Goal: Transaction & Acquisition: Purchase product/service

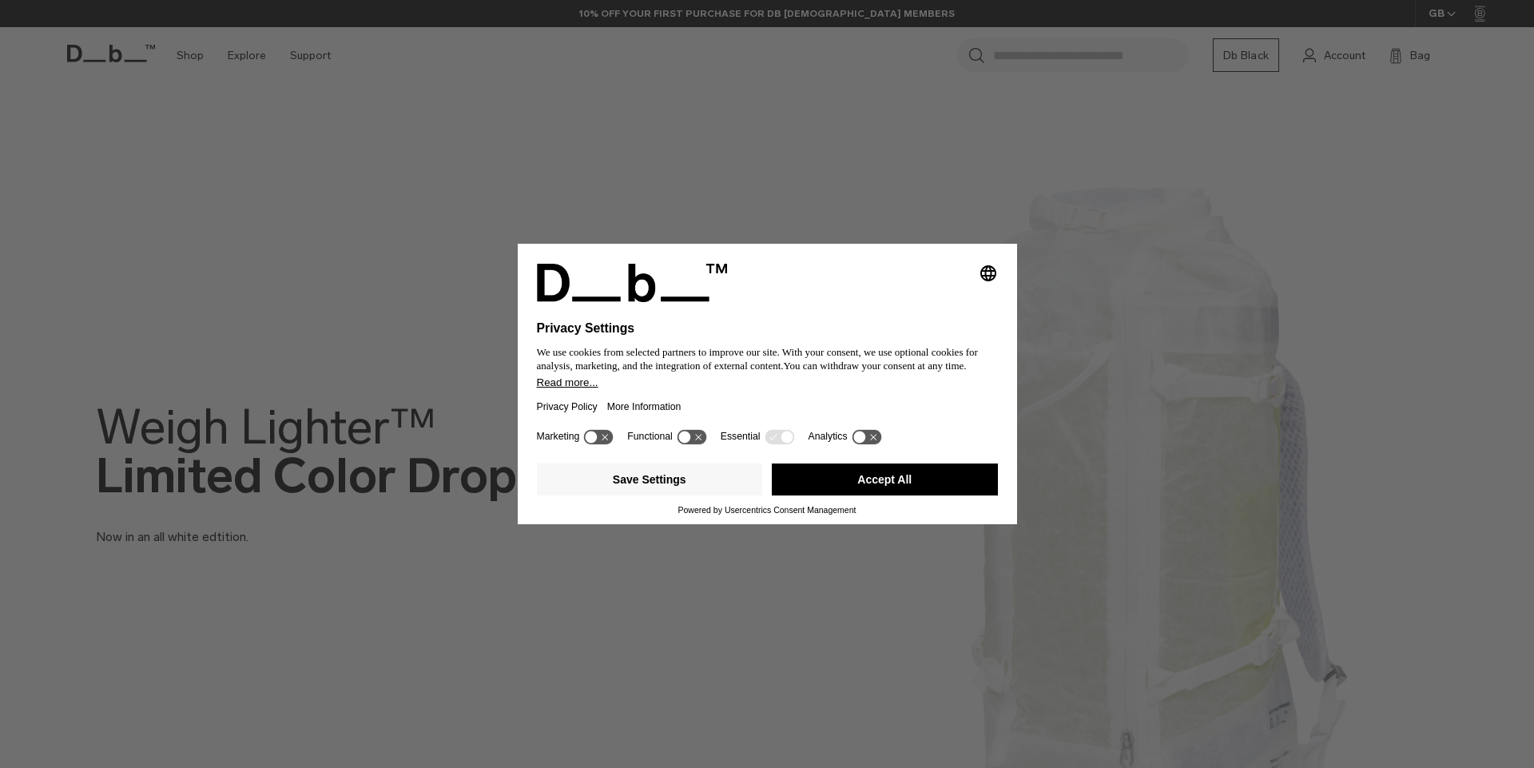
click at [826, 473] on button "Accept All" at bounding box center [885, 479] width 226 height 32
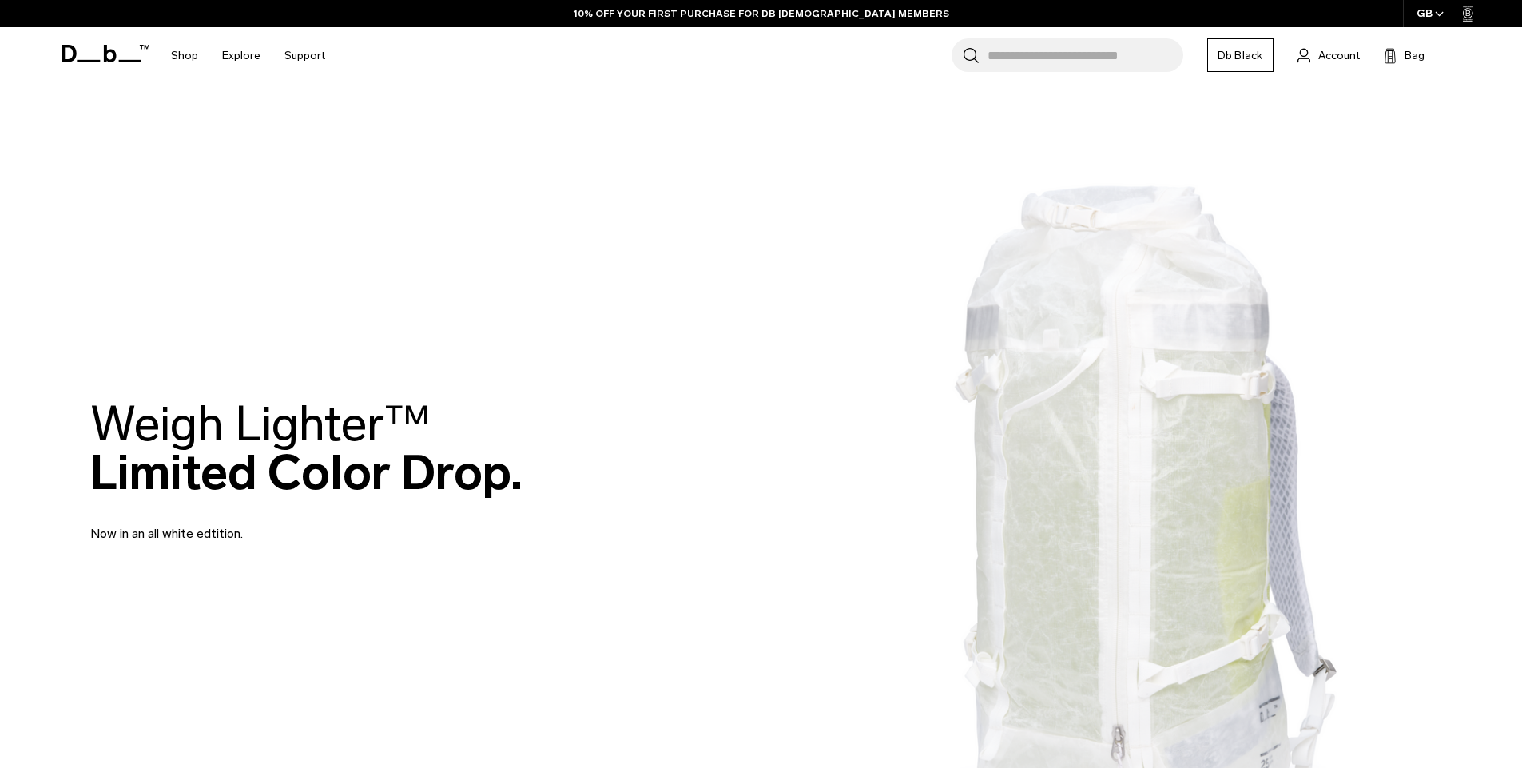
click at [1158, 451] on div "Weigh Lighter™  Limited Color Drop. Now in an all white edtition." at bounding box center [761, 472] width 1342 height 240
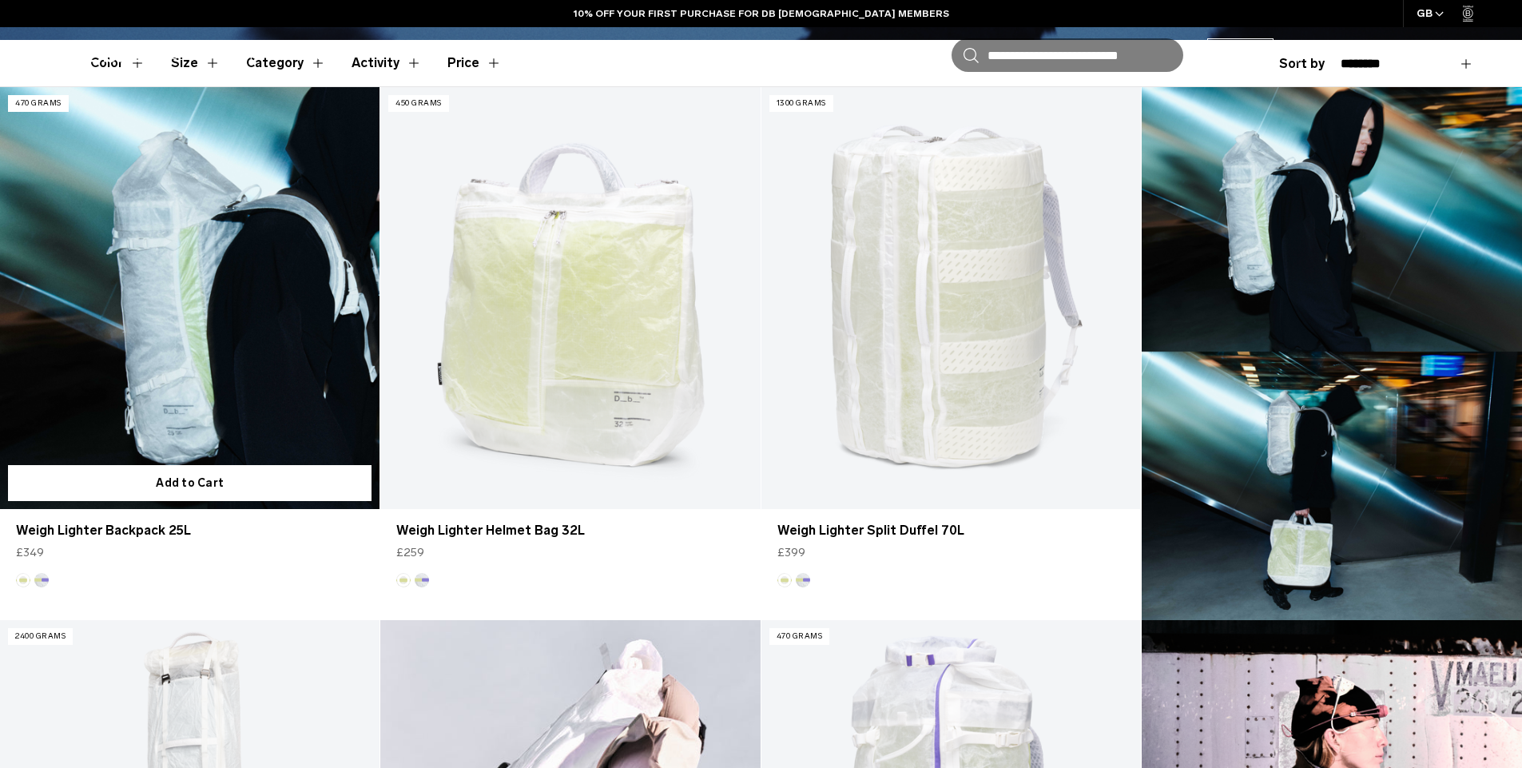
scroll to position [479, 0]
click at [235, 319] on link "Weigh Lighter Backpack 25L" at bounding box center [189, 298] width 379 height 422
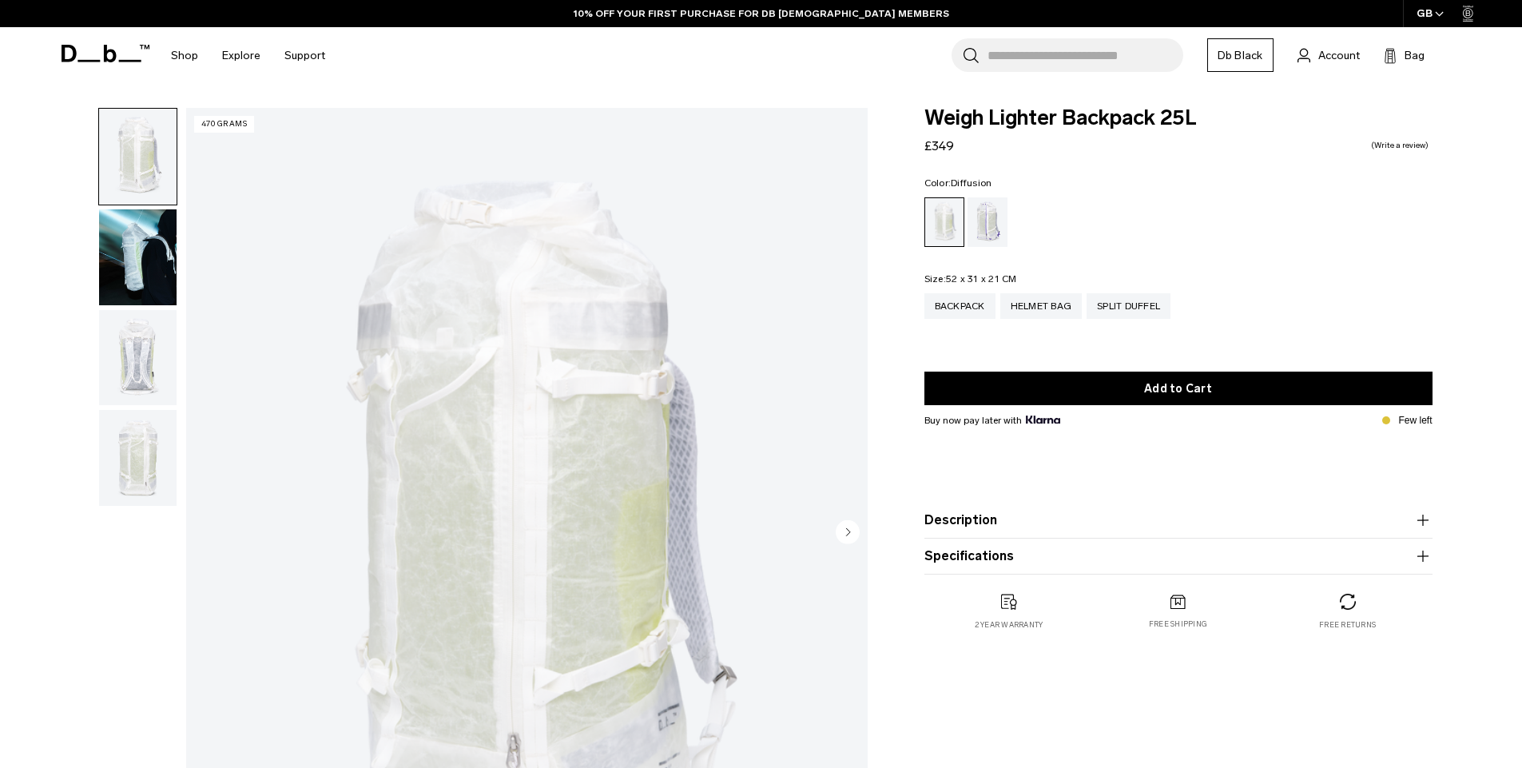
click at [149, 339] on img "button" at bounding box center [137, 358] width 77 height 96
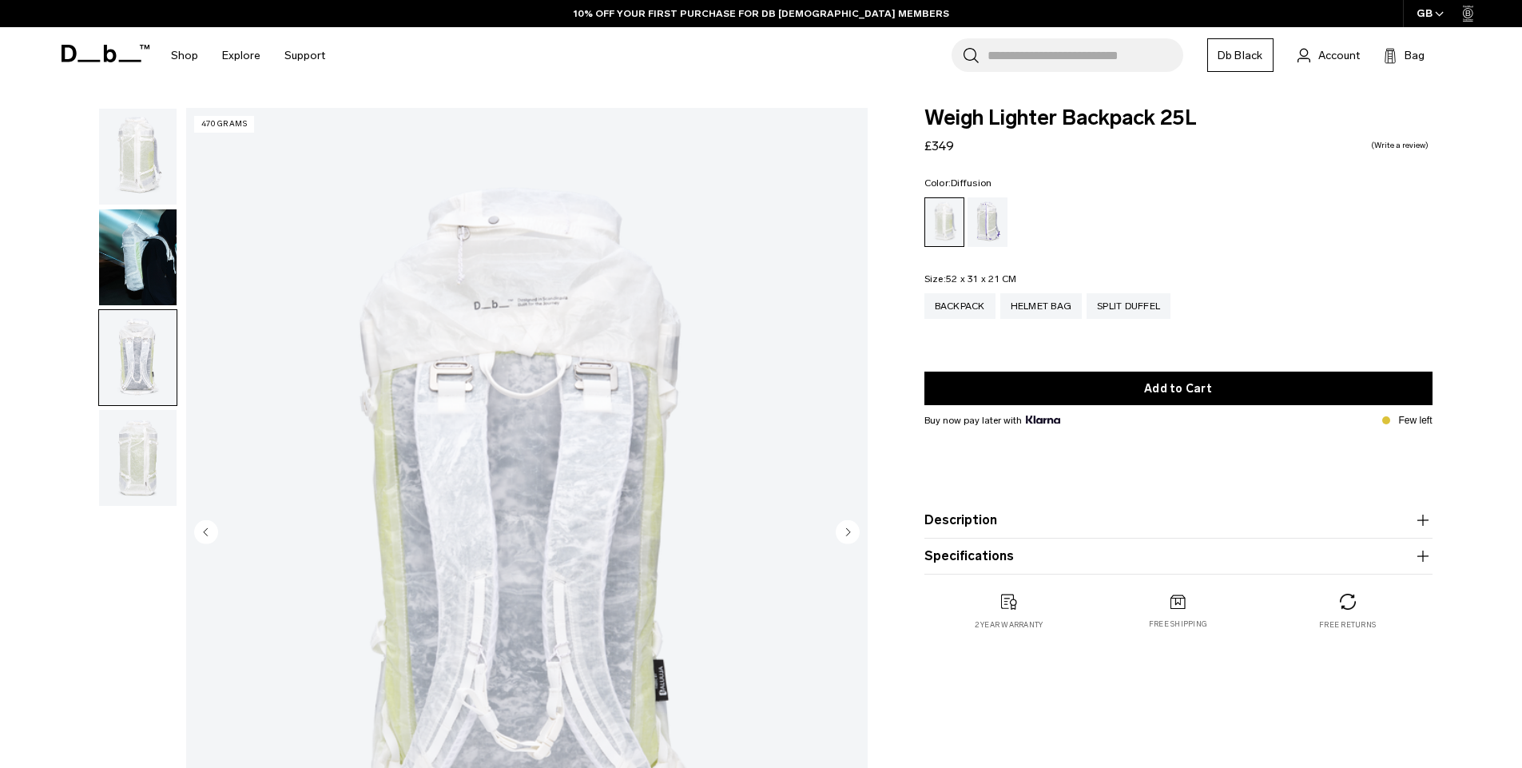
click at [140, 439] on img "button" at bounding box center [137, 458] width 77 height 96
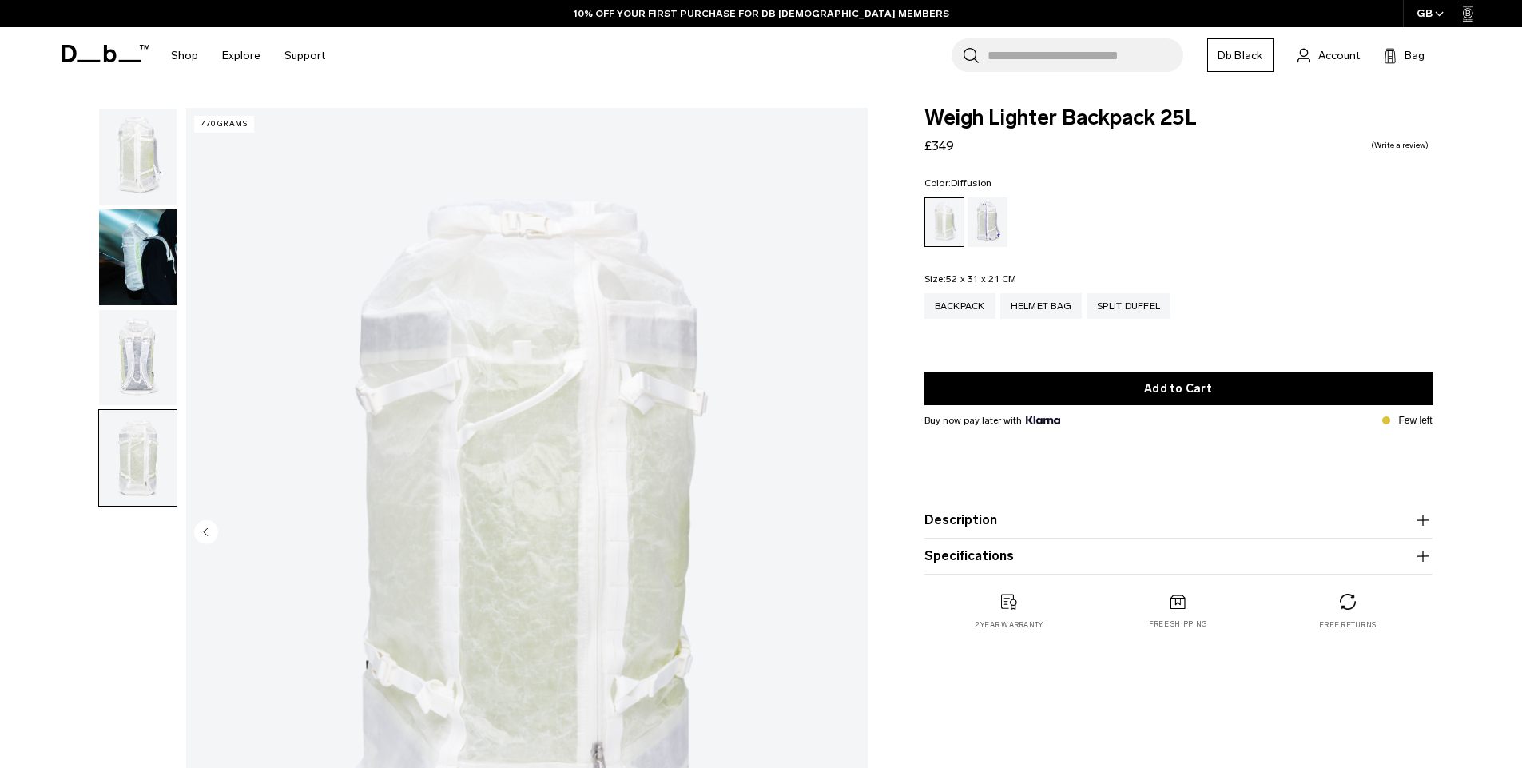
click at [156, 372] on img "button" at bounding box center [137, 358] width 77 height 96
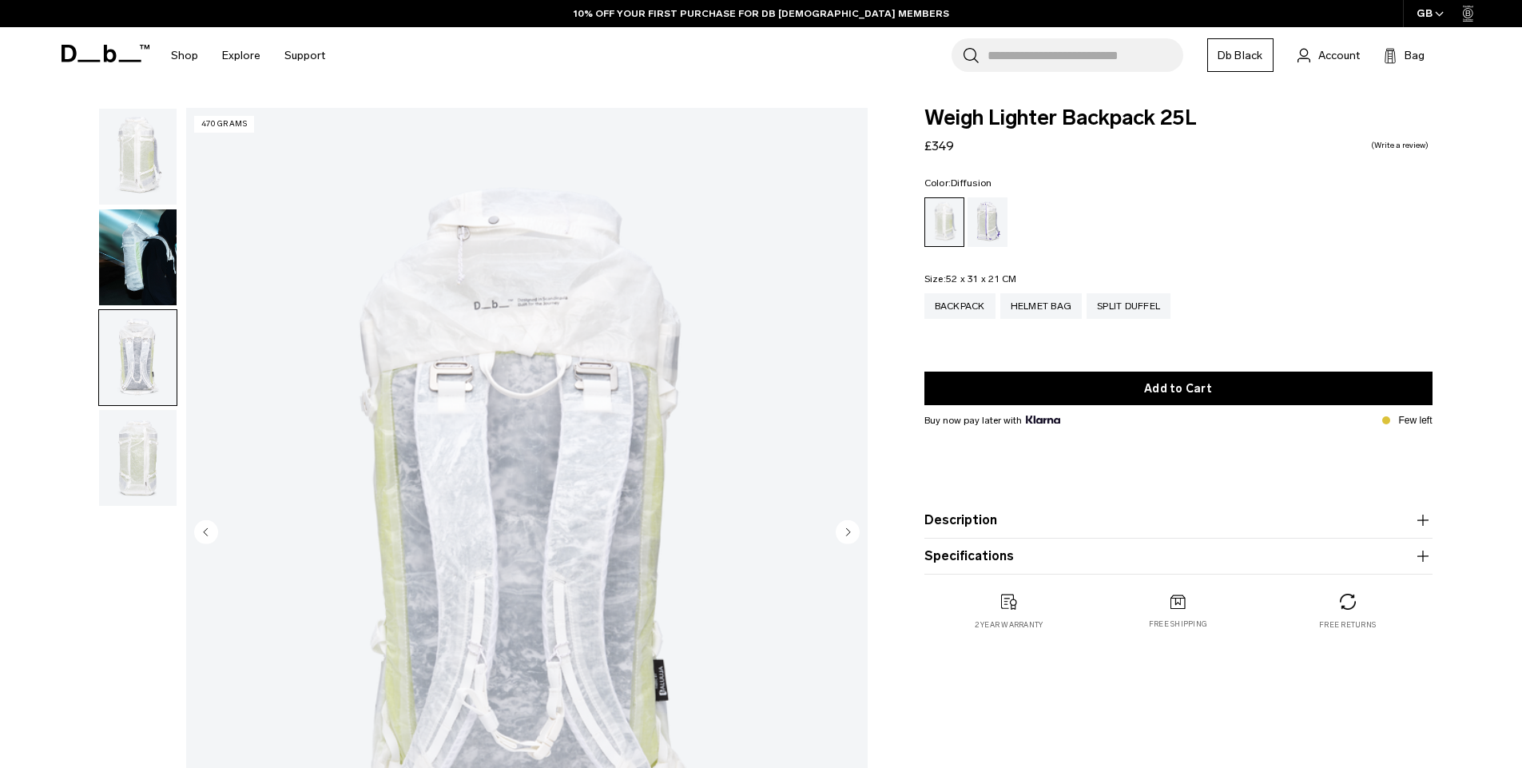
click at [154, 262] on img "button" at bounding box center [137, 257] width 77 height 96
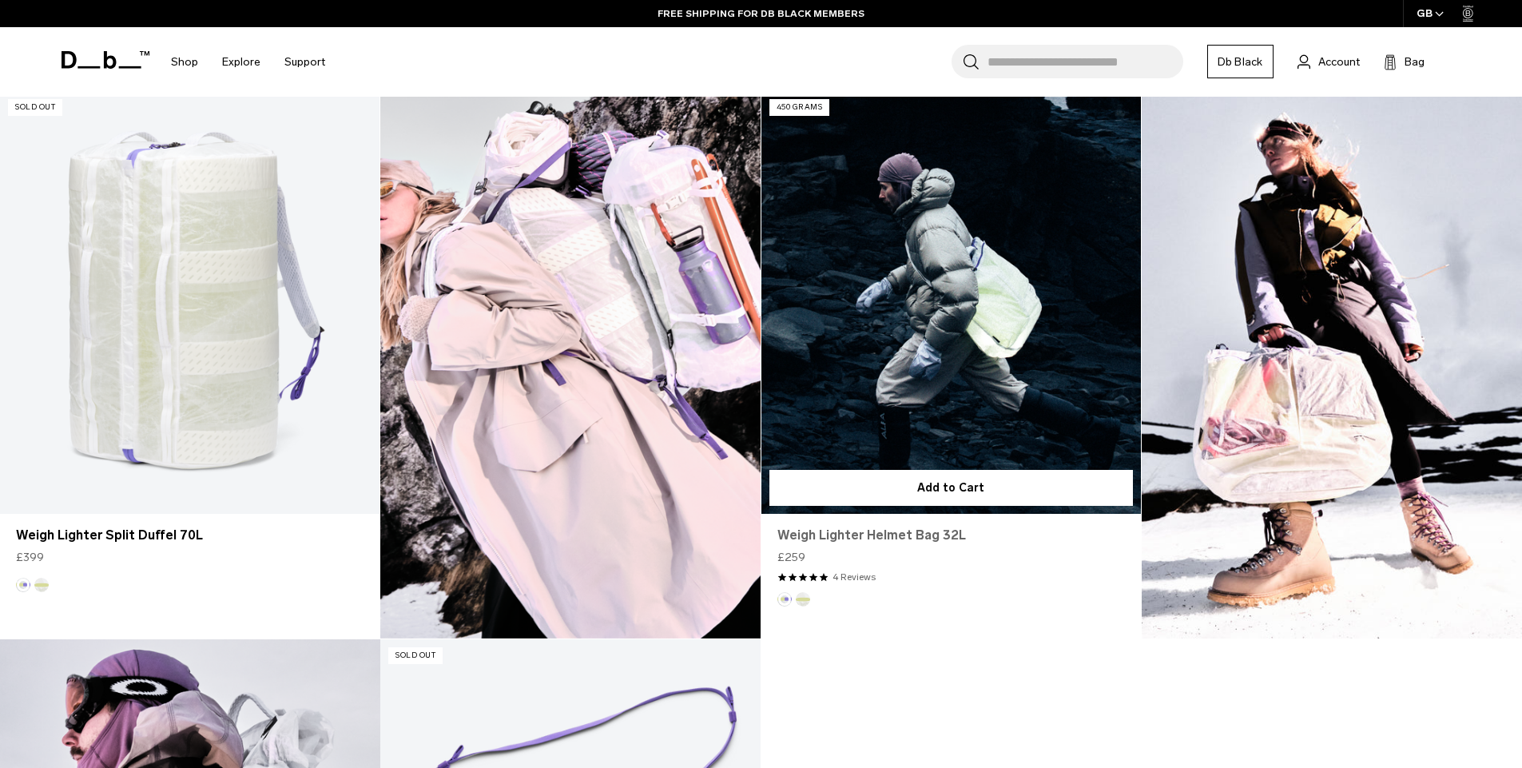
scroll to position [1518, 0]
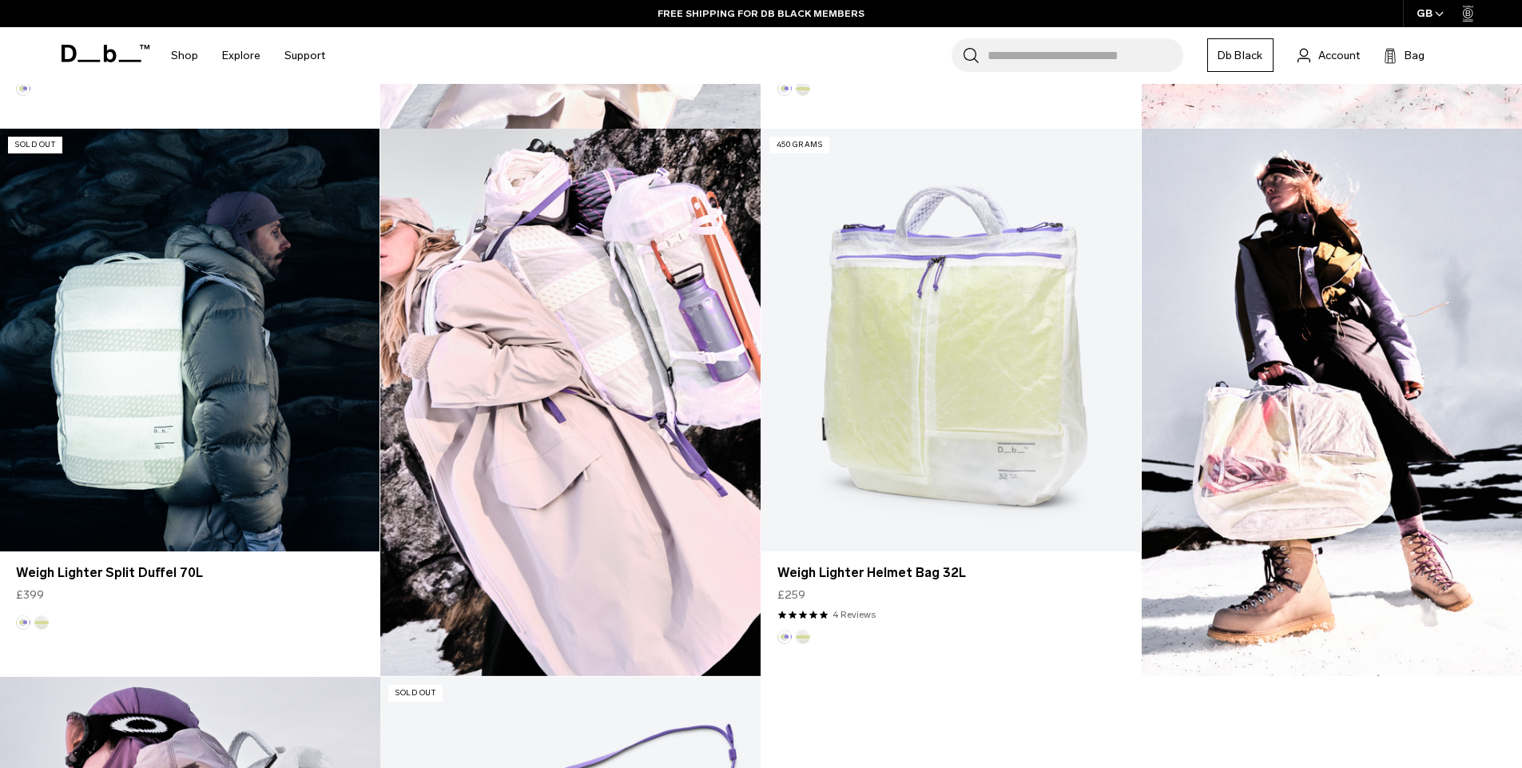
click at [253, 296] on link "Weigh Lighter Split Duffel 70L" at bounding box center [189, 340] width 379 height 422
